Goal: Find specific page/section: Find specific page/section

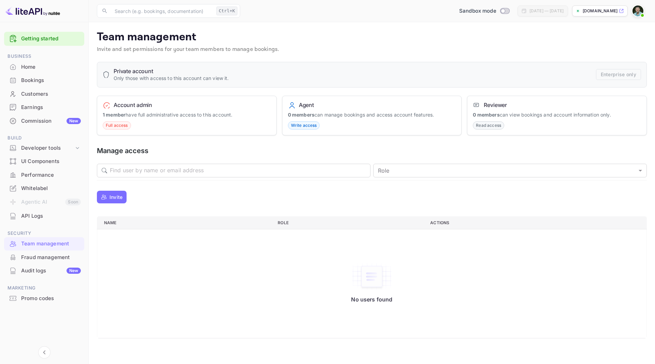
click at [45, 189] on div "Whitelabel" at bounding box center [51, 188] width 60 height 8
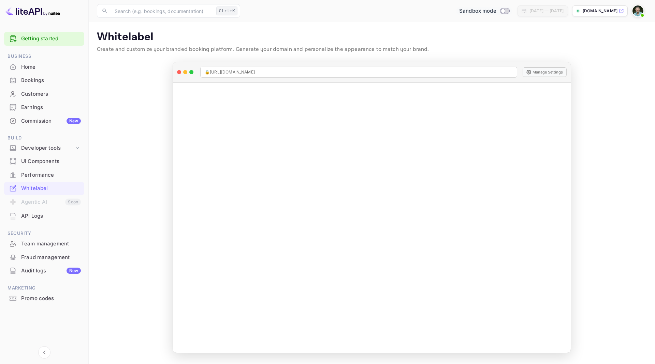
click at [496, 12] on input "Switch to Production mode" at bounding box center [503, 11] width 14 height 4
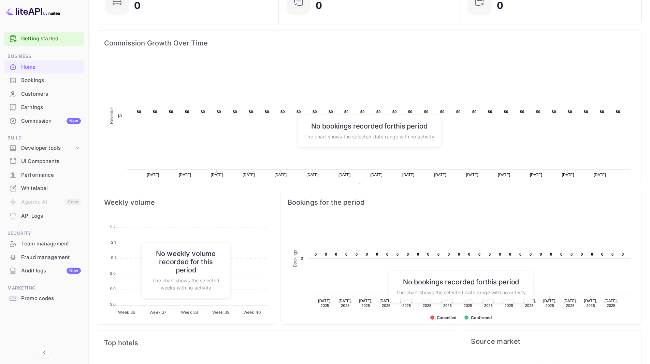
scroll to position [22, 0]
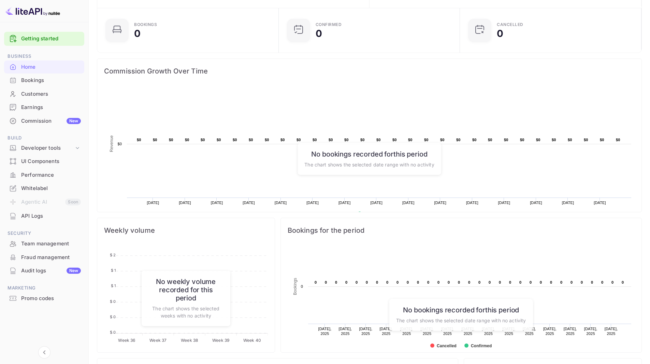
scroll to position [0, 0]
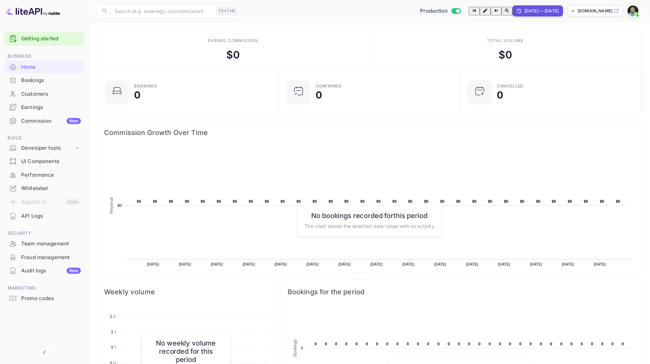
click at [600, 16] on div "Production Sep 5, 2025 — Oct 5, 2025 travelnuitee.com" at bounding box center [442, 11] width 399 height 12
click at [600, 14] on p "[DOMAIN_NAME]" at bounding box center [595, 11] width 35 height 6
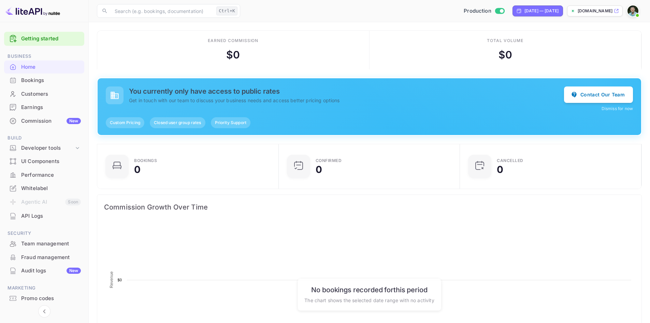
scroll to position [106, 172]
click at [42, 190] on div "Whitelabel" at bounding box center [51, 188] width 60 height 8
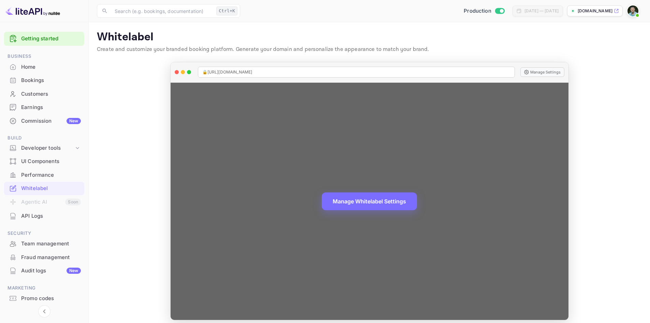
click at [354, 181] on div "Manage Whitelabel Settings" at bounding box center [370, 201] width 398 height 237
click at [359, 199] on button "Manage Whitelabel Settings" at bounding box center [369, 200] width 95 height 18
